Goal: Information Seeking & Learning: Compare options

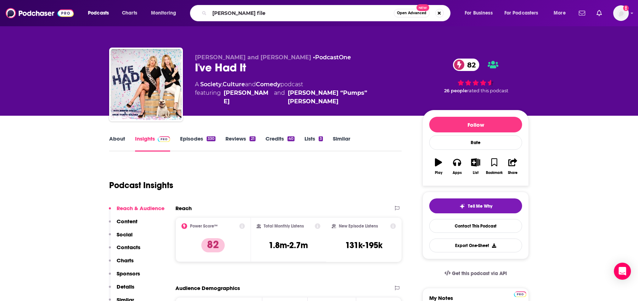
type input "[PERSON_NAME] files"
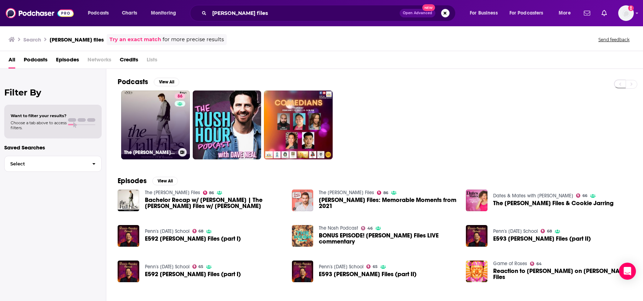
click at [161, 127] on link "86 The [PERSON_NAME] Files" at bounding box center [155, 124] width 69 height 69
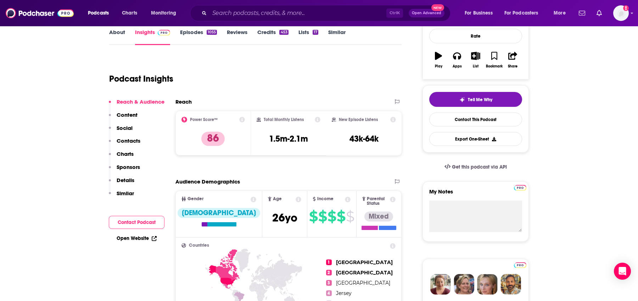
click at [123, 192] on p "Similar" at bounding box center [125, 193] width 17 height 7
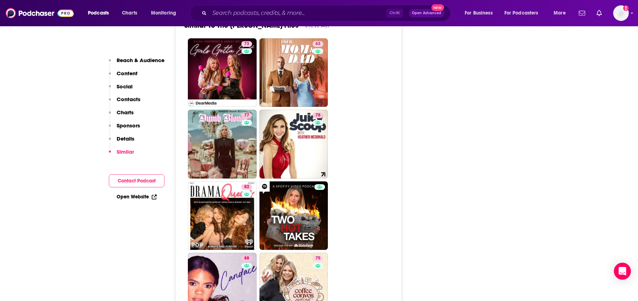
scroll to position [1480, 0]
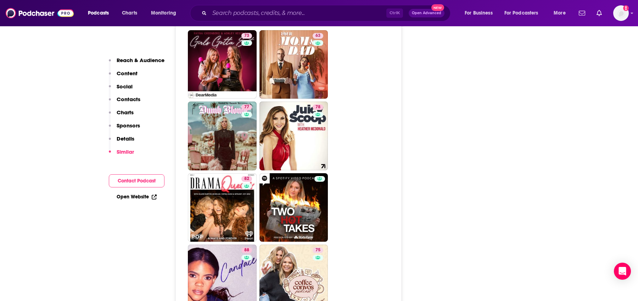
drag, startPoint x: 13, startPoint y: 87, endPoint x: 21, endPoint y: 86, distance: 8.6
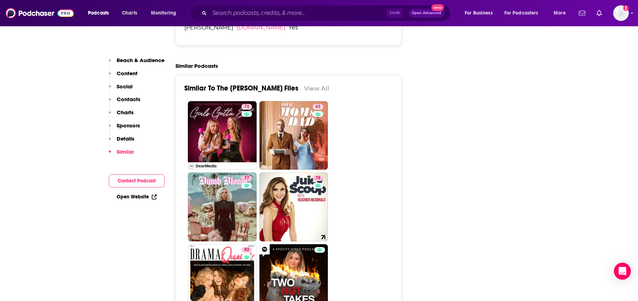
scroll to position [1444, 0]
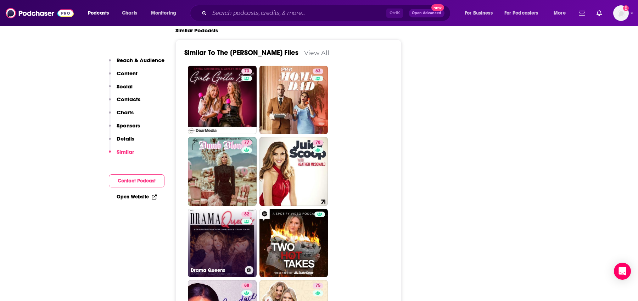
click at [219, 208] on link "82 Drama Queens" at bounding box center [222, 242] width 69 height 69
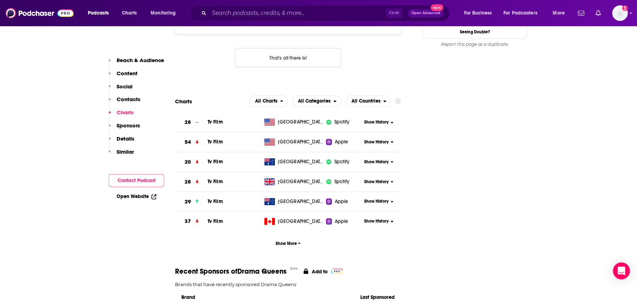
scroll to position [780, 0]
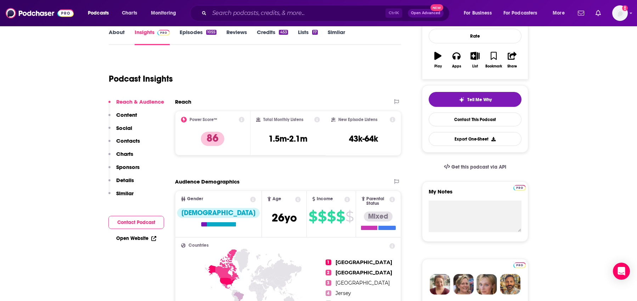
click at [128, 192] on p "Similar" at bounding box center [124, 193] width 17 height 7
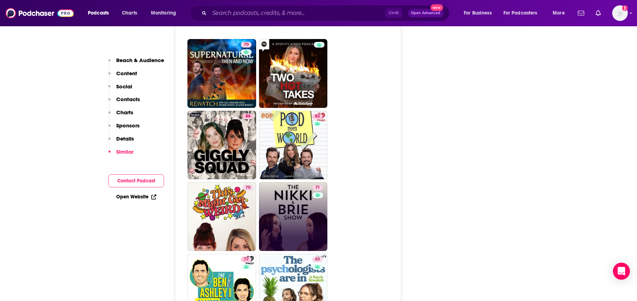
scroll to position [1550, 0]
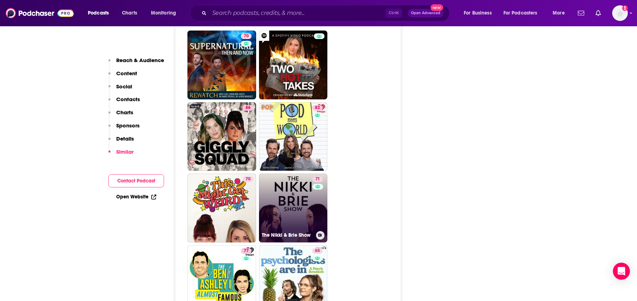
click at [277, 189] on link "71 The Nikki & [PERSON_NAME] Show" at bounding box center [293, 207] width 69 height 69
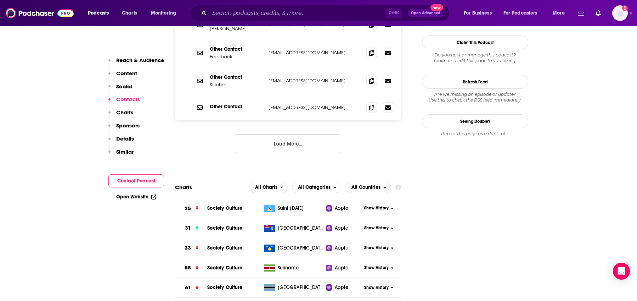
scroll to position [744, 0]
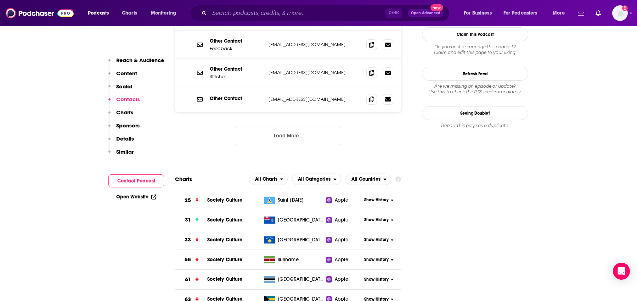
type input "[URL][DOMAIN_NAME][PERSON_NAME]"
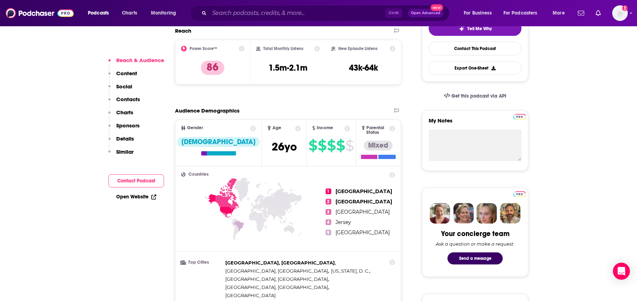
click at [125, 147] on button "Details" at bounding box center [121, 141] width 26 height 13
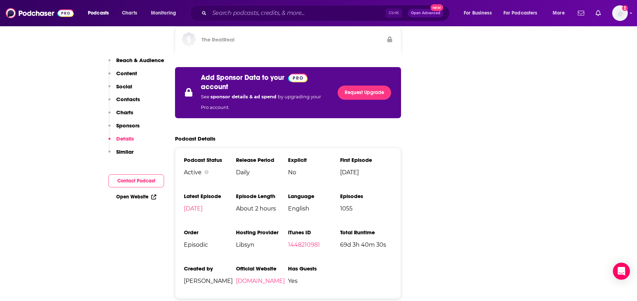
click at [125, 152] on p "Similar" at bounding box center [124, 151] width 17 height 7
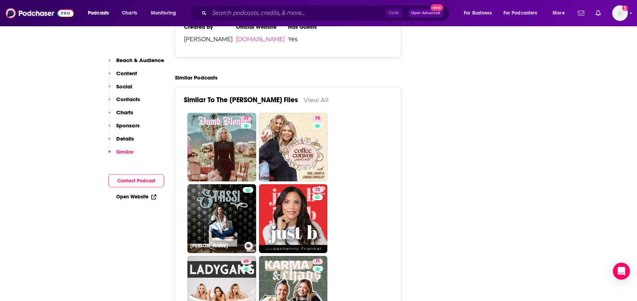
scroll to position [1521, 0]
